Goal: Information Seeking & Learning: Check status

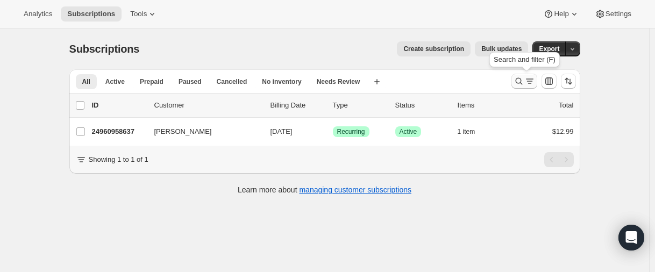
click at [520, 82] on icon "Search and filter results" at bounding box center [519, 81] width 11 height 11
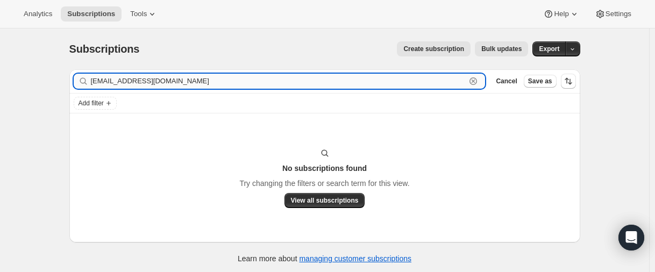
click at [241, 79] on input "[EMAIL_ADDRESS][DOMAIN_NAME]" at bounding box center [278, 81] width 375 height 15
click at [155, 83] on input "[EMAIL_ADDRESS][DOMAIN_NAME]" at bounding box center [278, 81] width 375 height 15
paste input "27885502637"
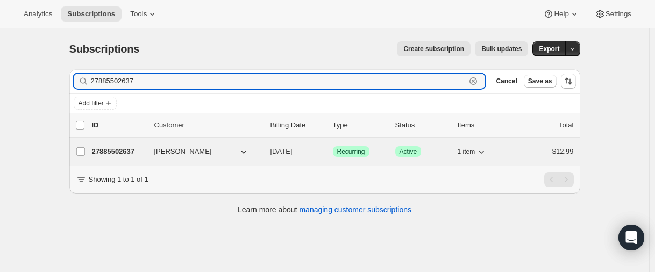
type input "27885502637"
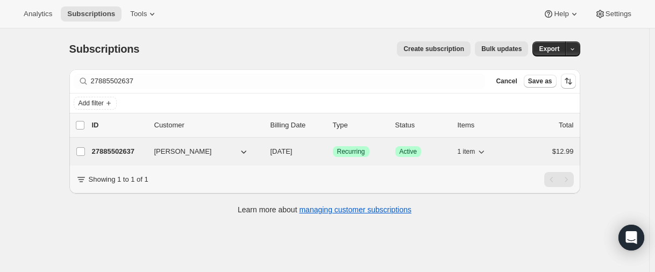
click at [112, 151] on p "27885502637" at bounding box center [119, 151] width 54 height 11
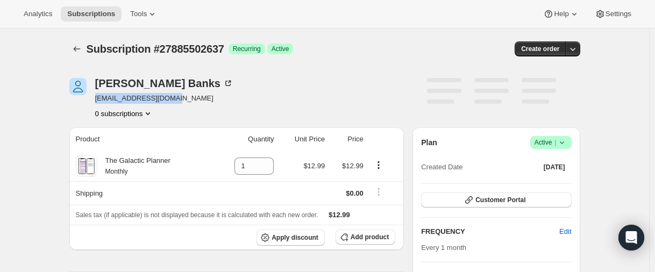
drag, startPoint x: 193, startPoint y: 98, endPoint x: 97, endPoint y: 103, distance: 95.8
click at [97, 103] on div "[PERSON_NAME] [EMAIL_ADDRESS][DOMAIN_NAME] 0 subscriptions" at bounding box center [248, 98] width 358 height 41
copy span "[EMAIL_ADDRESS][DOMAIN_NAME]"
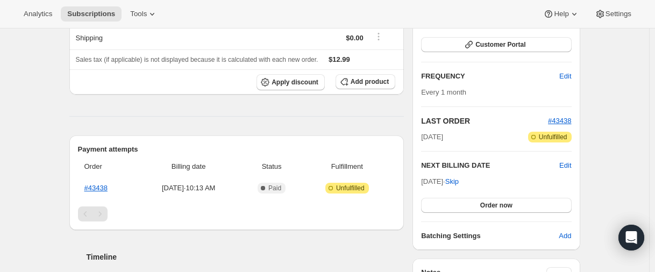
scroll to position [161, 0]
